Goal: Task Accomplishment & Management: Manage account settings

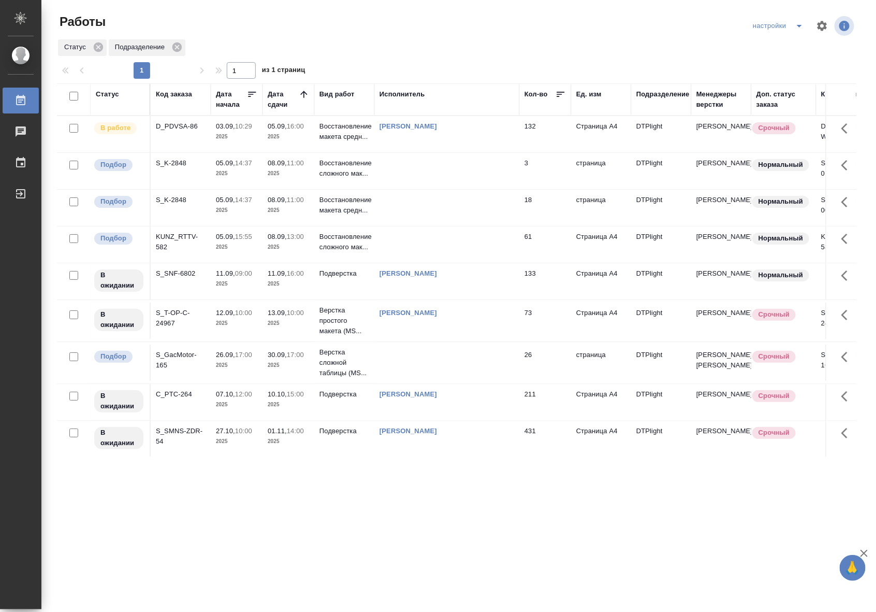
click at [362, 252] on p "Восстановление сложного мак..." at bounding box center [345, 242] width 50 height 21
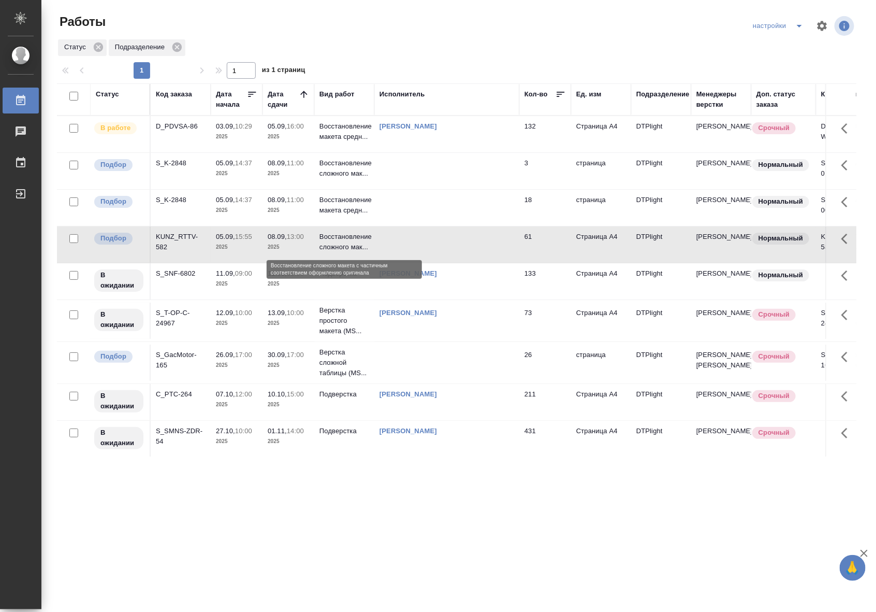
click at [362, 252] on p "Восстановление сложного мак..." at bounding box center [345, 242] width 50 height 21
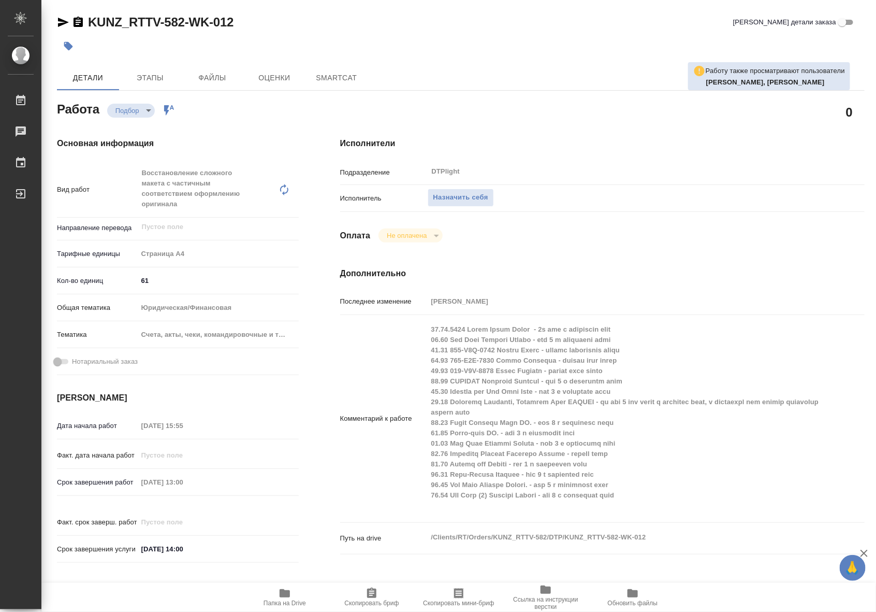
type textarea "x"
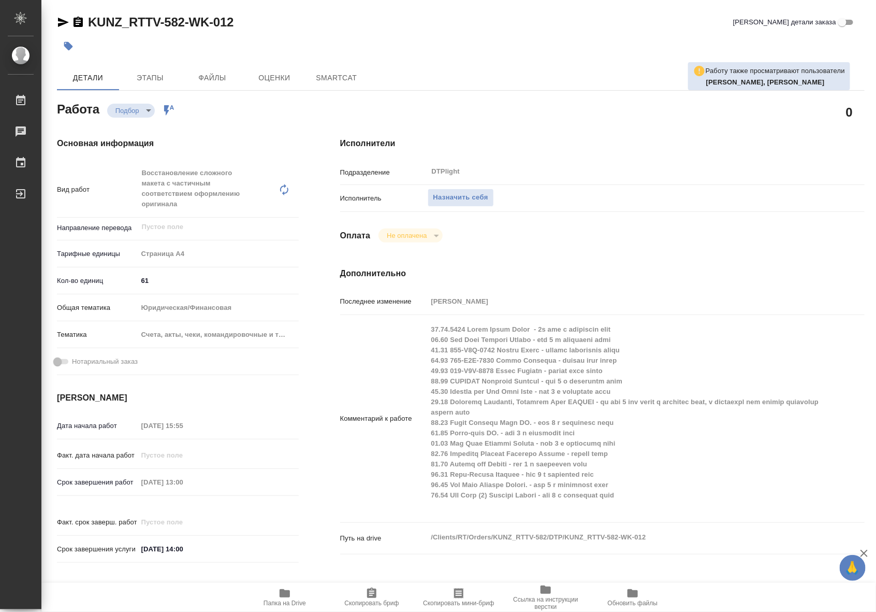
type textarea "x"
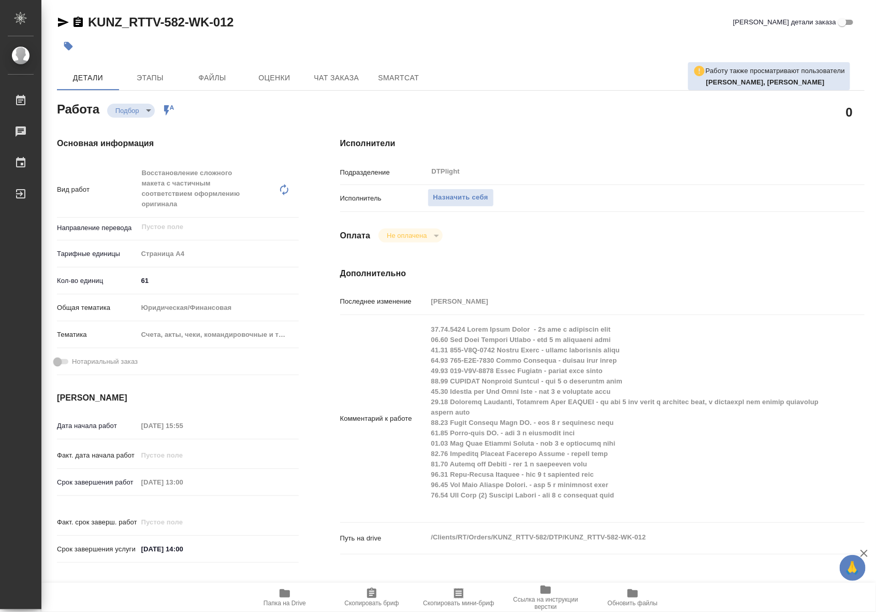
type textarea "x"
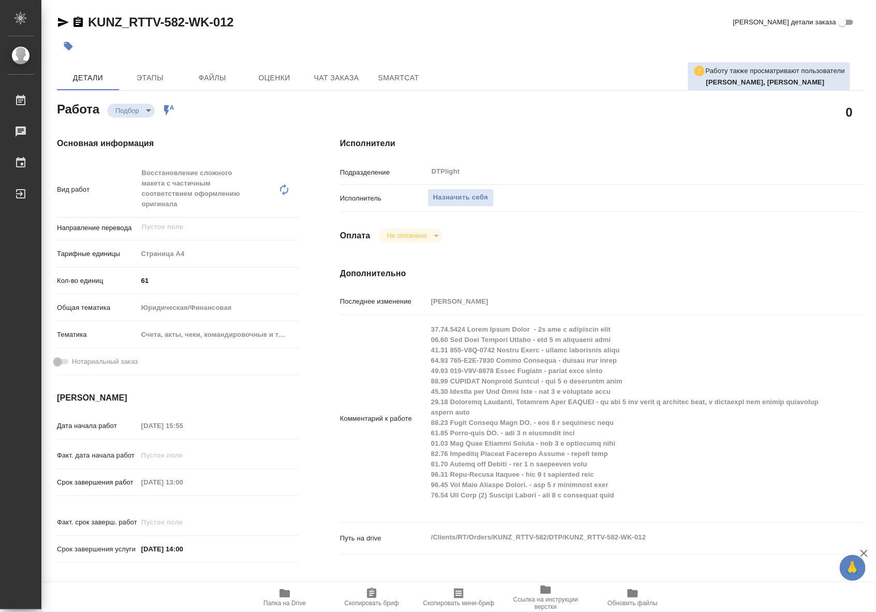
type textarea "x"
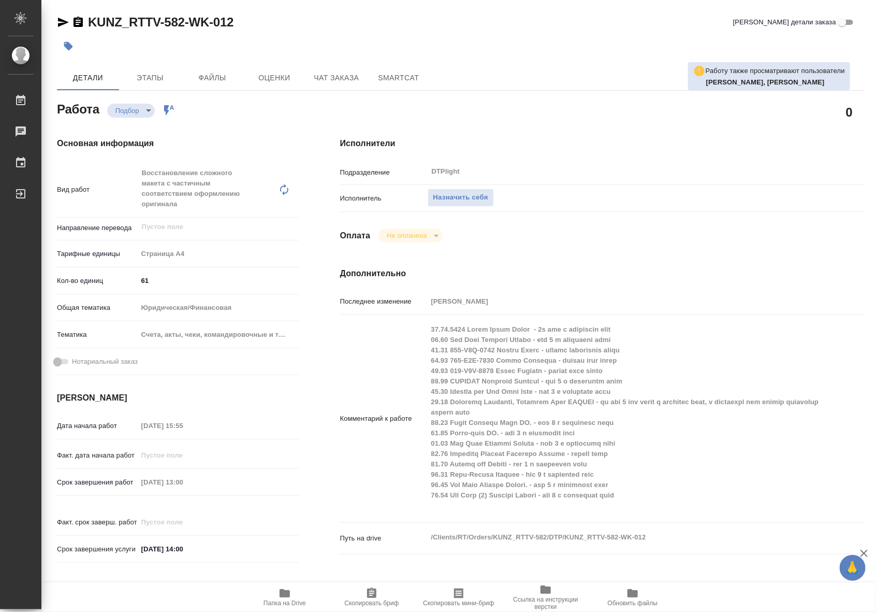
type textarea "x"
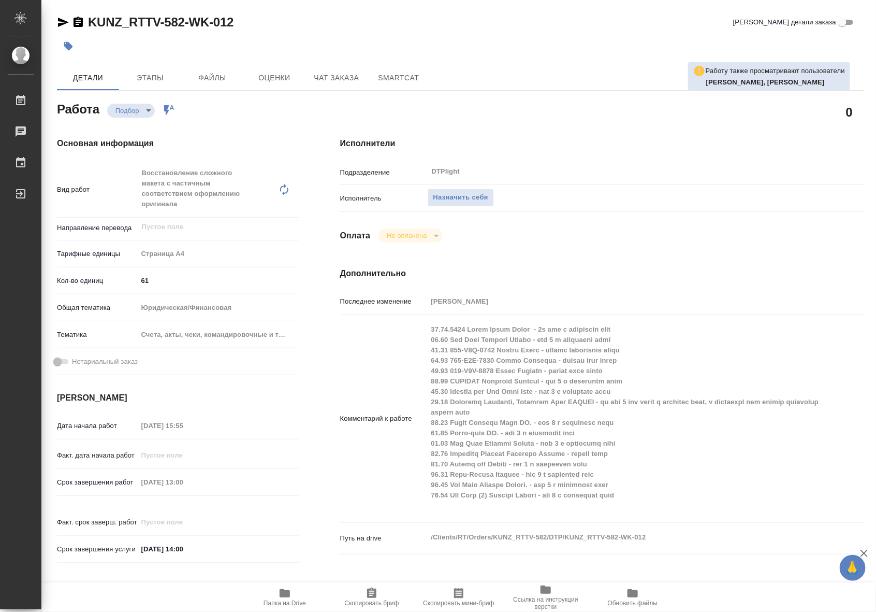
type textarea "x"
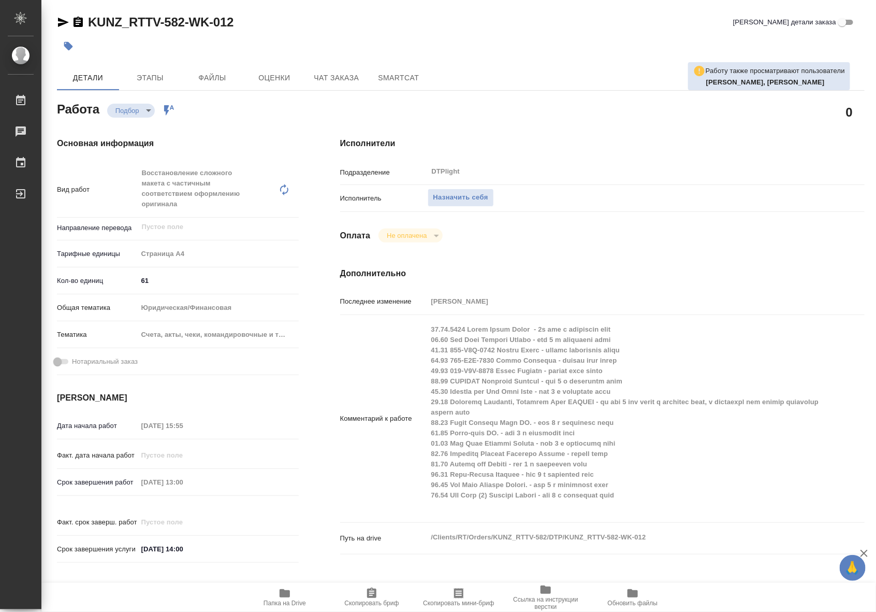
type textarea "x"
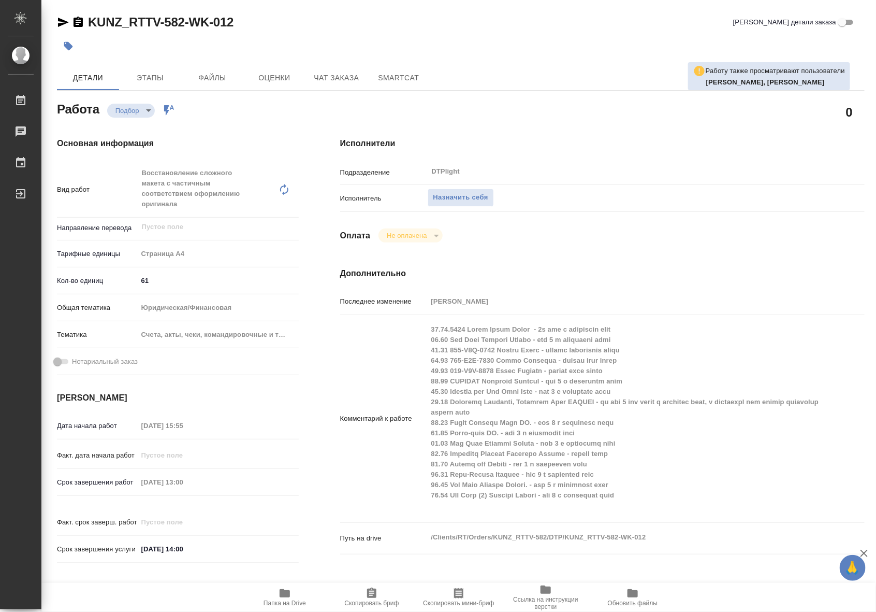
click at [296, 600] on span "Папка на Drive" at bounding box center [285, 602] width 42 height 7
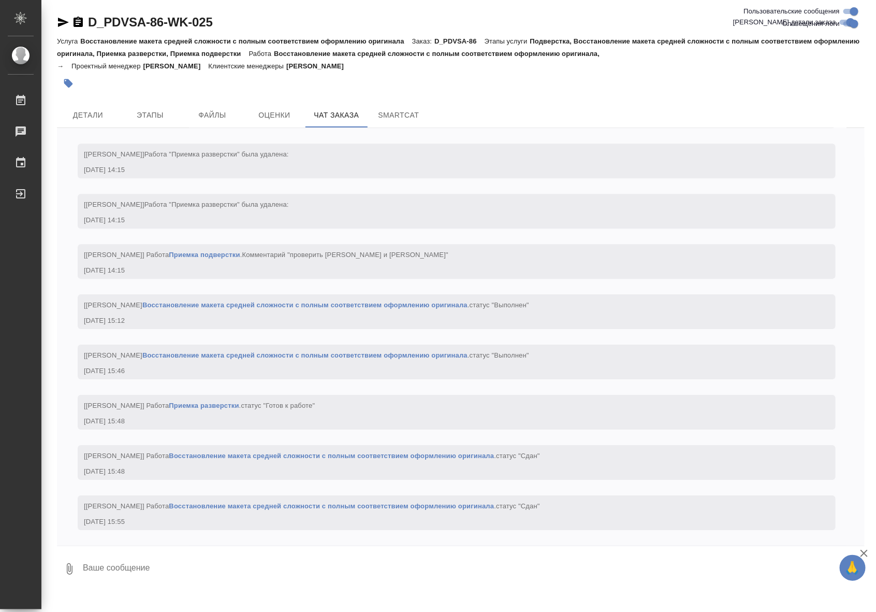
scroll to position [8570, 0]
click at [99, 116] on span "Детали" at bounding box center [88, 115] width 50 height 13
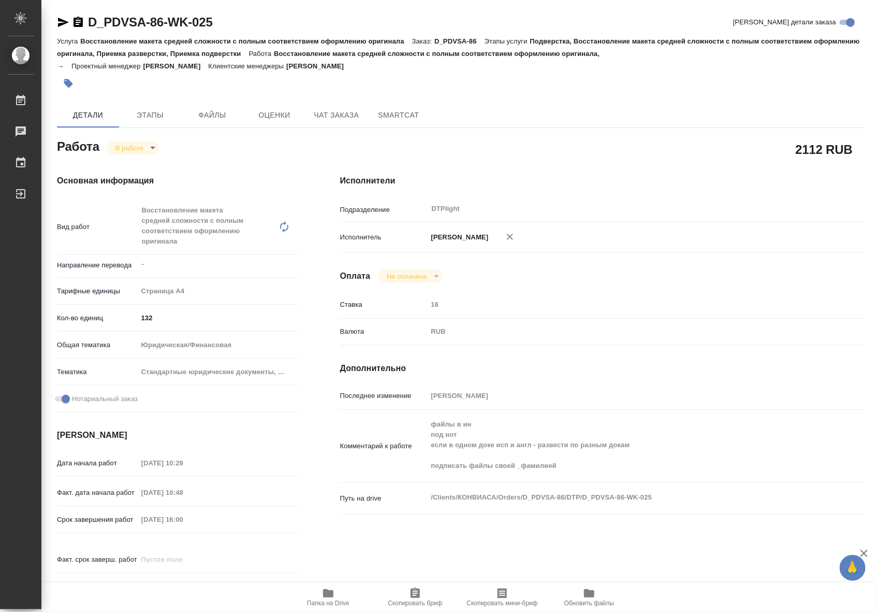
type textarea "x"
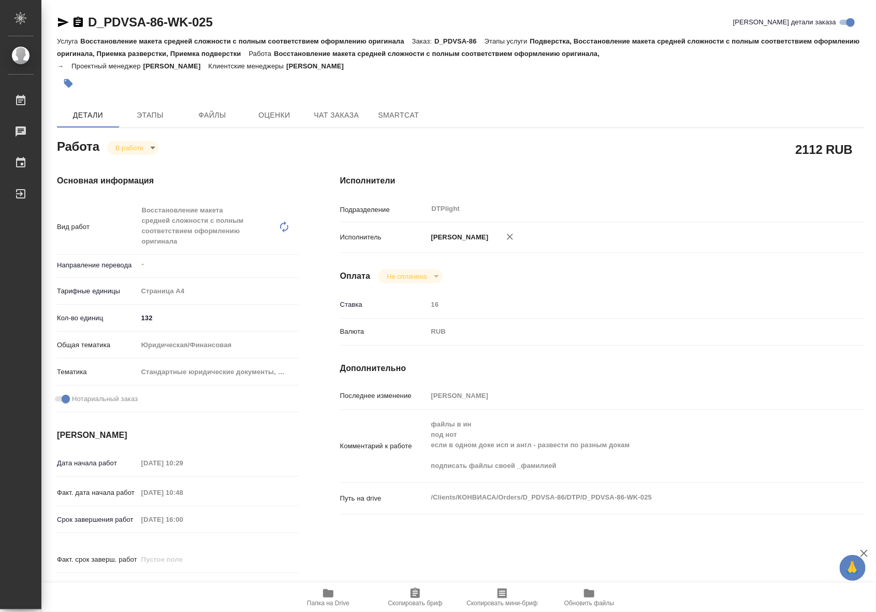
type textarea "x"
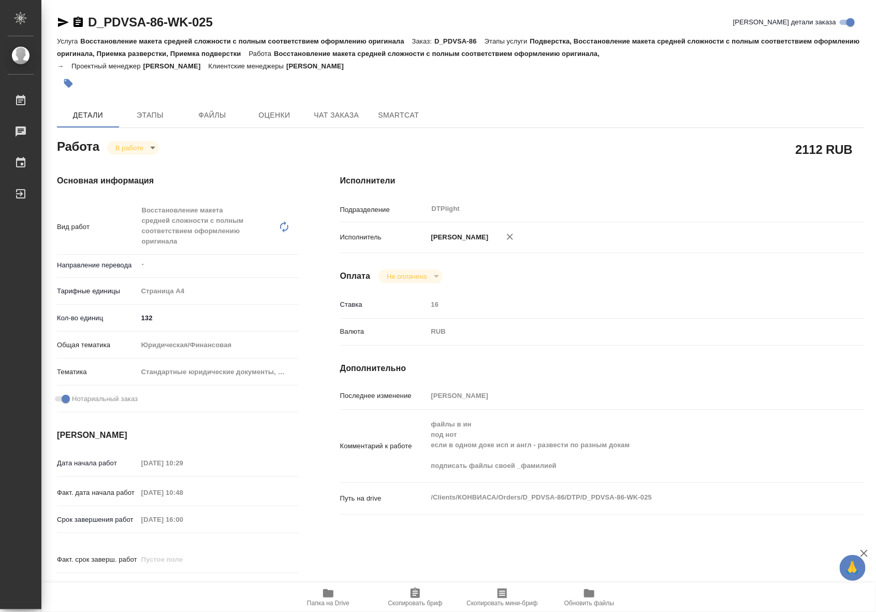
type textarea "x"
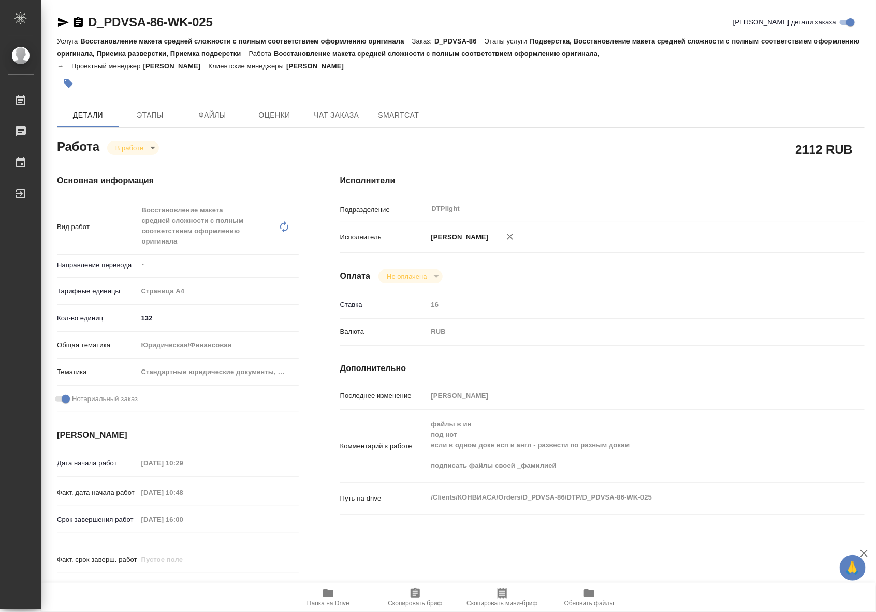
click at [317, 597] on span "Папка на Drive" at bounding box center [328, 597] width 75 height 20
click at [139, 147] on body "🙏 .cls-1 fill:#fff; AWATERA Riianova Anna Работы 0 Чаты График Выйти D_PDVSA-86…" at bounding box center [438, 306] width 876 height 612
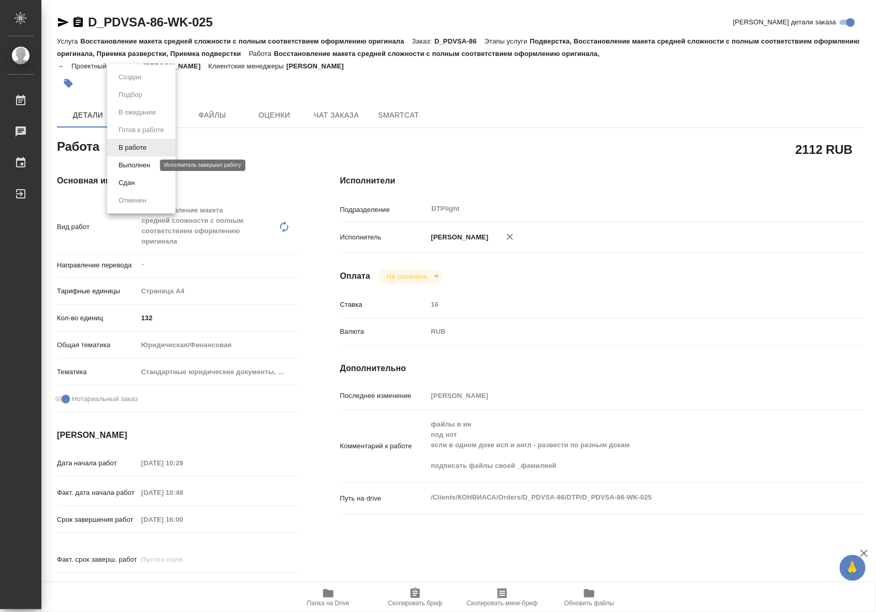
click at [136, 166] on button "Выполнен" at bounding box center [135, 165] width 38 height 11
type textarea "x"
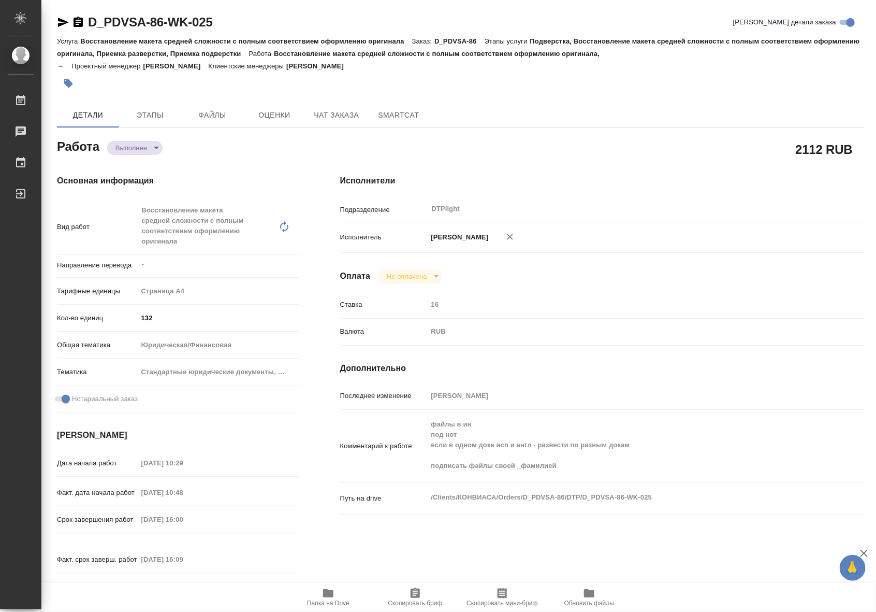
type textarea "x"
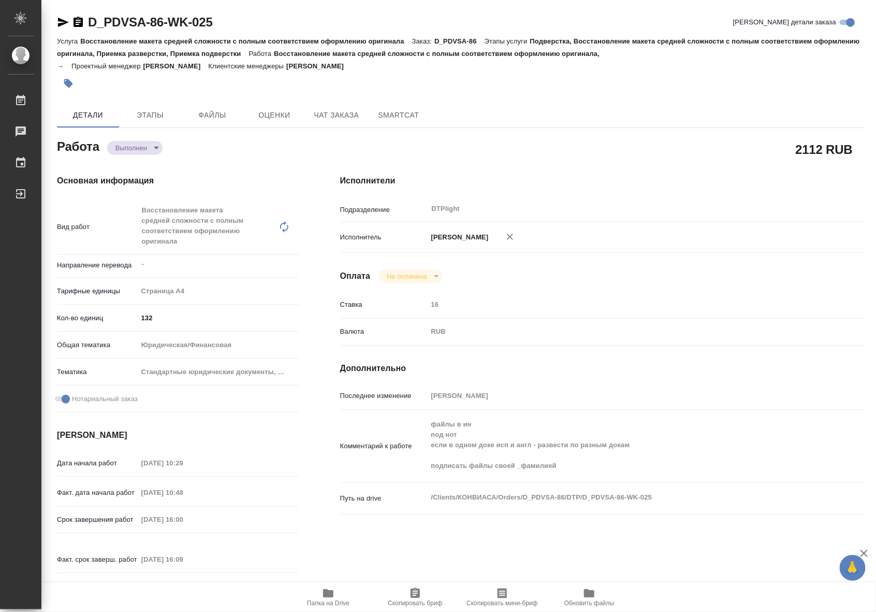
type textarea "x"
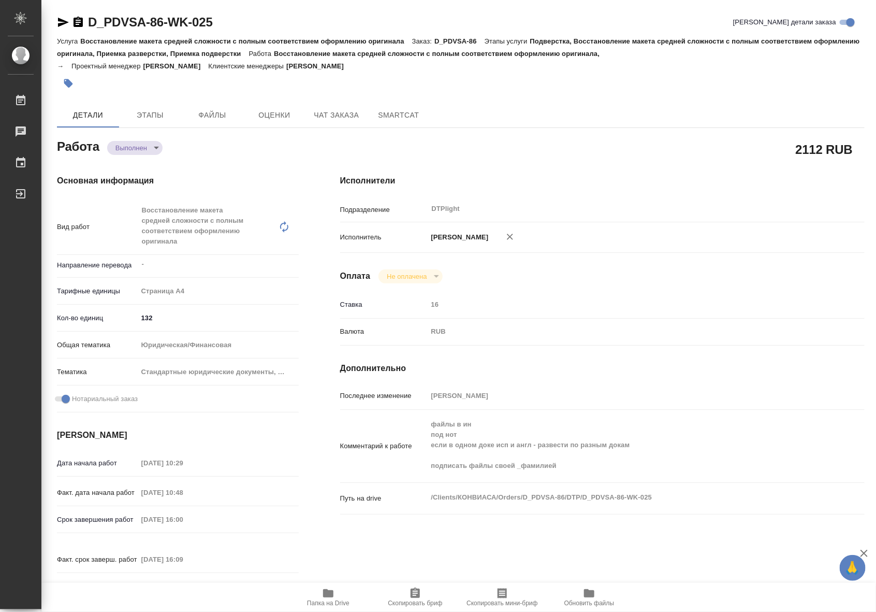
type textarea "x"
click at [335, 115] on span "Чат заказа" at bounding box center [337, 115] width 50 height 13
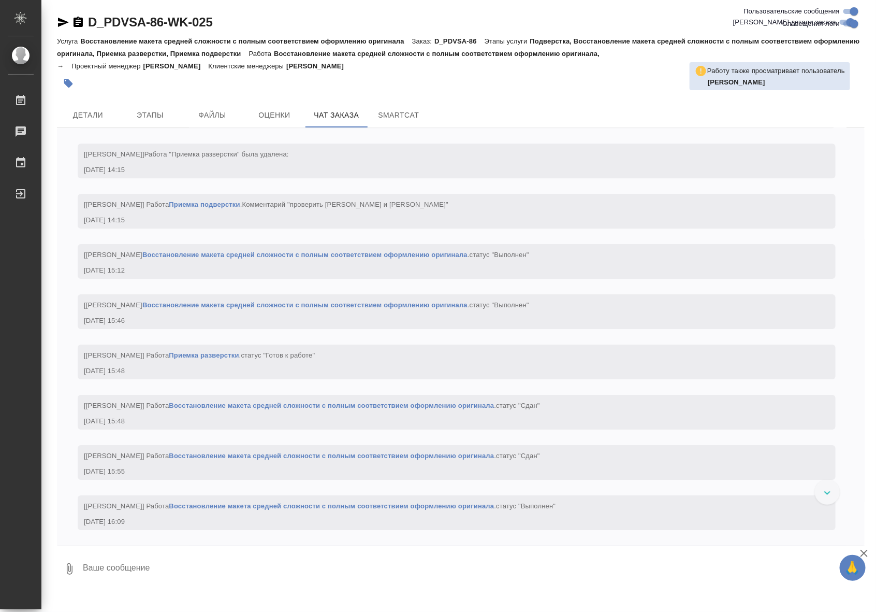
scroll to position [8470, 0]
